Goal: Check status: Check status

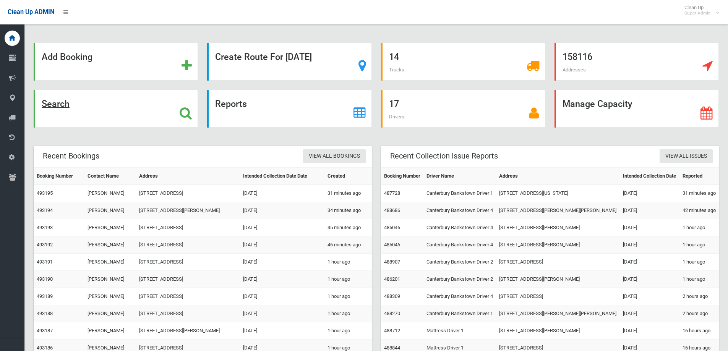
click at [190, 110] on icon at bounding box center [186, 113] width 12 height 13
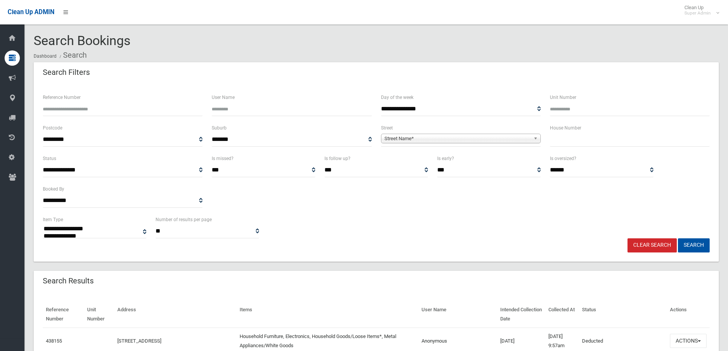
select select
click at [588, 141] on input "text" at bounding box center [630, 140] width 160 height 14
type input "**"
click at [413, 138] on span "Street Name*" at bounding box center [458, 138] width 146 height 9
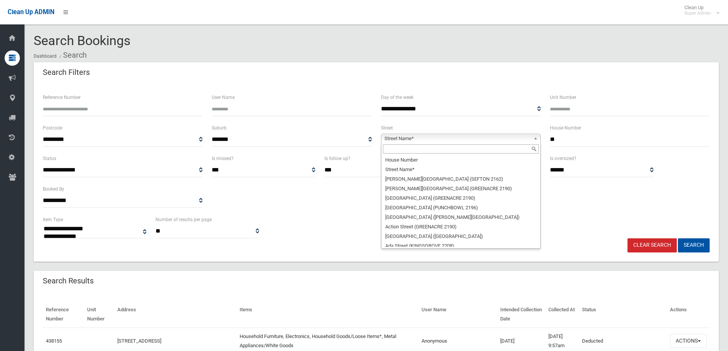
click at [397, 148] on input "text" at bounding box center [461, 149] width 156 height 9
type input "*"
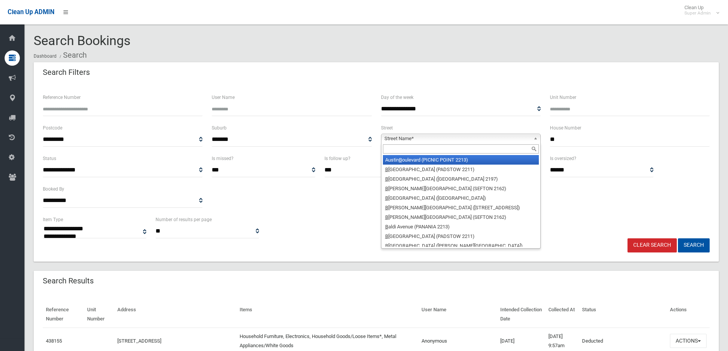
type input "*"
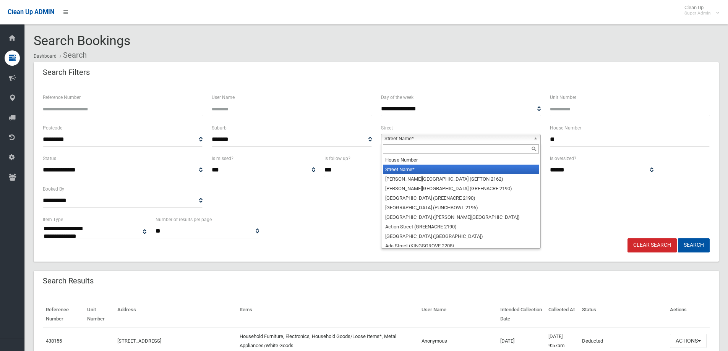
type input "*"
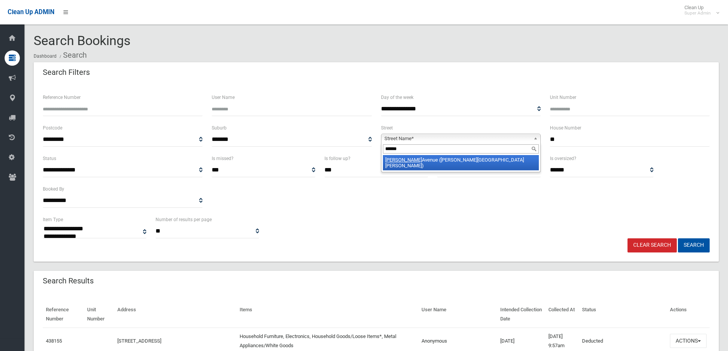
type input "******"
click at [411, 162] on li "[PERSON_NAME][GEOGRAPHIC_DATA] ([PERSON_NAME][GEOGRAPHIC_DATA][PERSON_NAME])" at bounding box center [461, 162] width 156 height 15
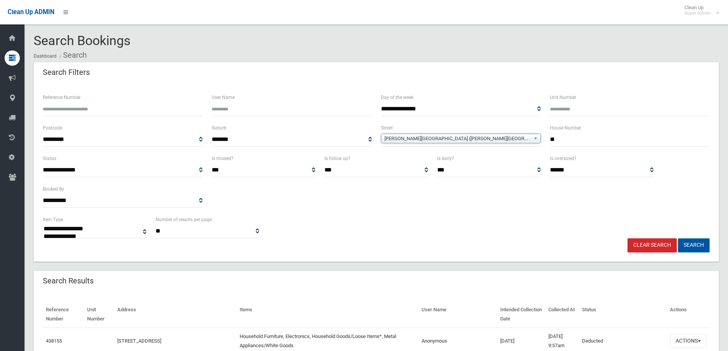
click at [694, 244] on button "Search" at bounding box center [694, 246] width 32 height 14
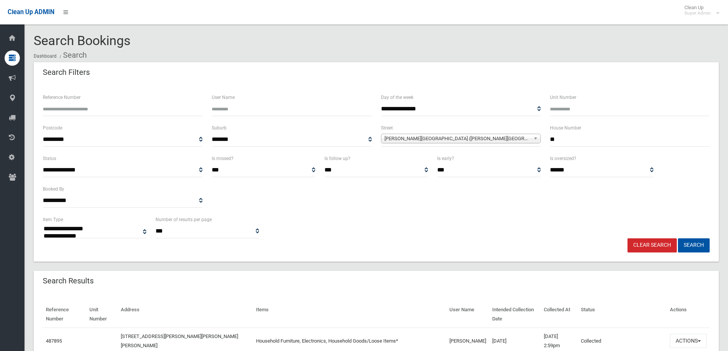
select select
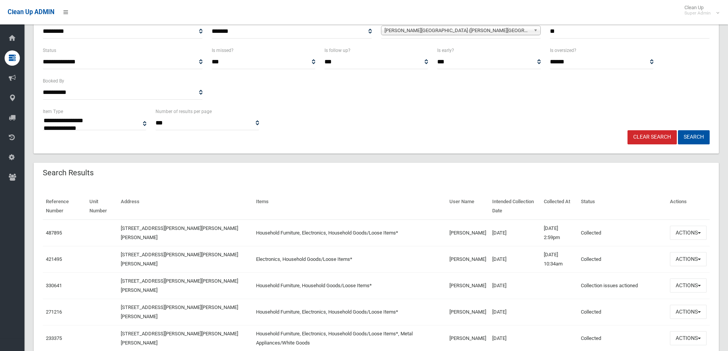
scroll to position [115, 0]
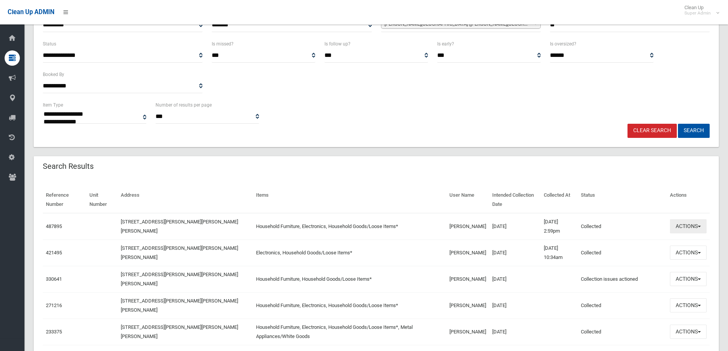
click at [686, 225] on button "Actions" at bounding box center [688, 226] width 37 height 14
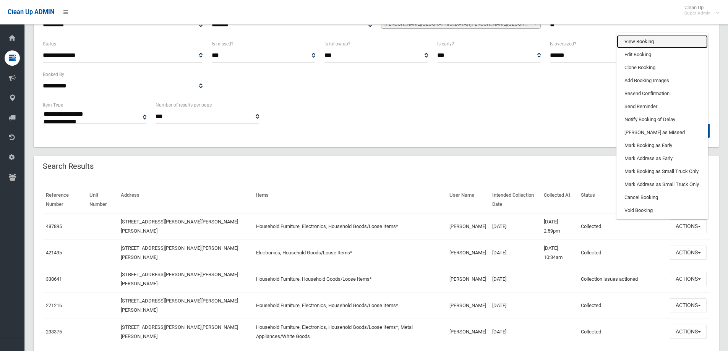
click at [635, 41] on link "View Booking" at bounding box center [662, 41] width 91 height 13
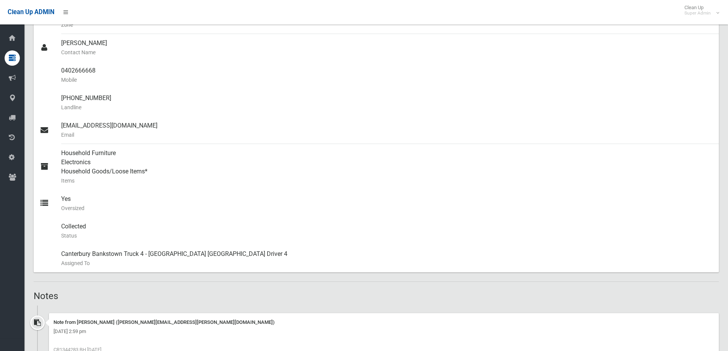
scroll to position [459, 0]
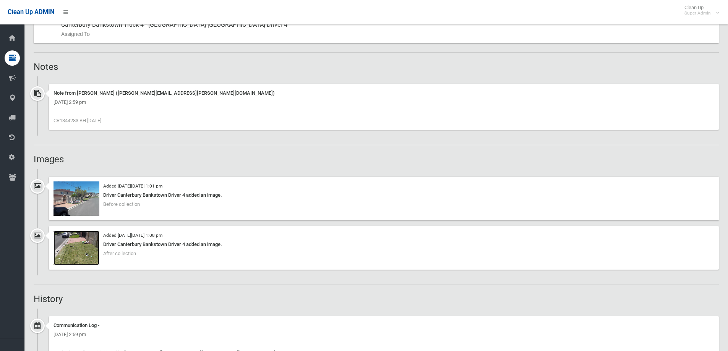
click at [80, 249] on img at bounding box center [77, 248] width 46 height 34
click at [83, 203] on img at bounding box center [77, 199] width 46 height 34
